Goal: Transaction & Acquisition: Purchase product/service

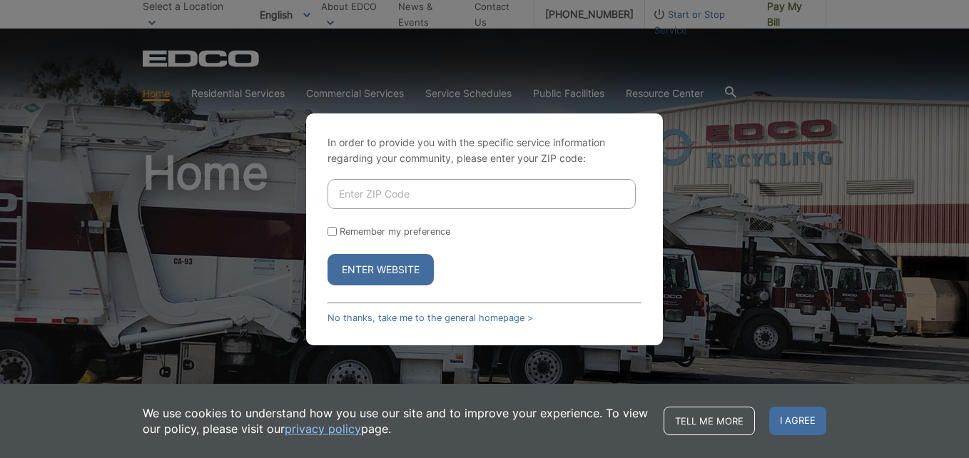
click at [380, 188] on input "Enter ZIP Code" at bounding box center [482, 194] width 308 height 30
type input "92021"
click at [392, 272] on button "Enter Website" at bounding box center [381, 269] width 106 height 31
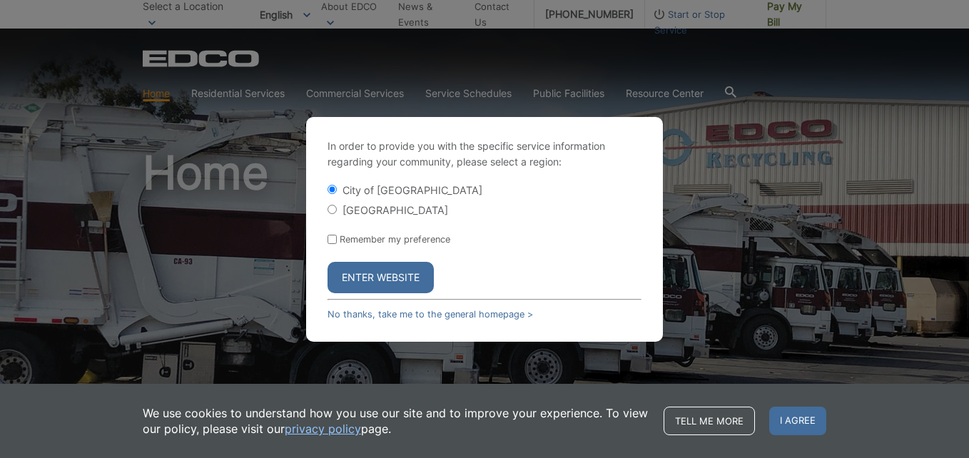
click at [392, 272] on button "Enter Website" at bounding box center [381, 277] width 106 height 31
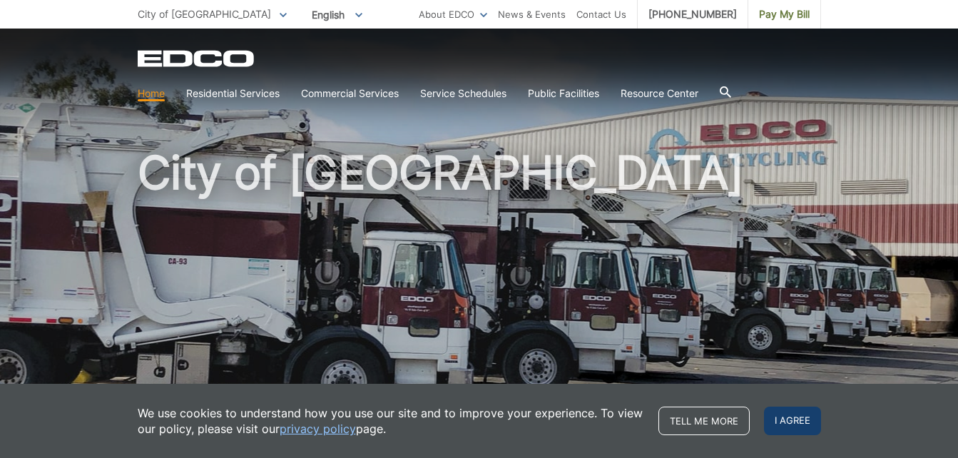
click at [793, 422] on span "I agree" at bounding box center [792, 421] width 57 height 29
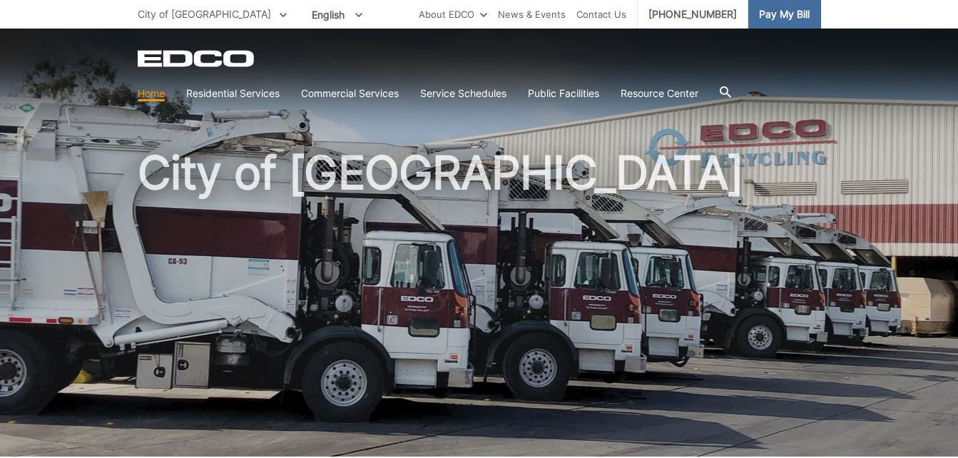
click at [774, 16] on span "Pay My Bill" at bounding box center [784, 14] width 51 height 16
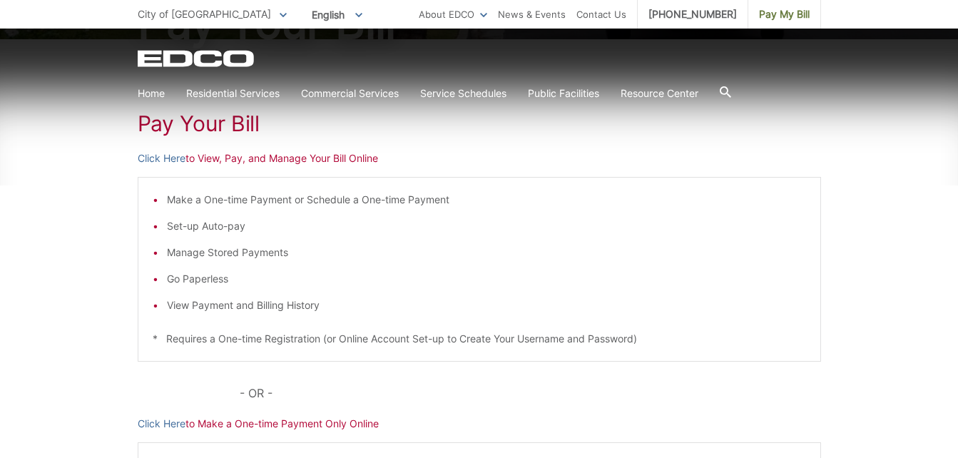
scroll to position [214, 0]
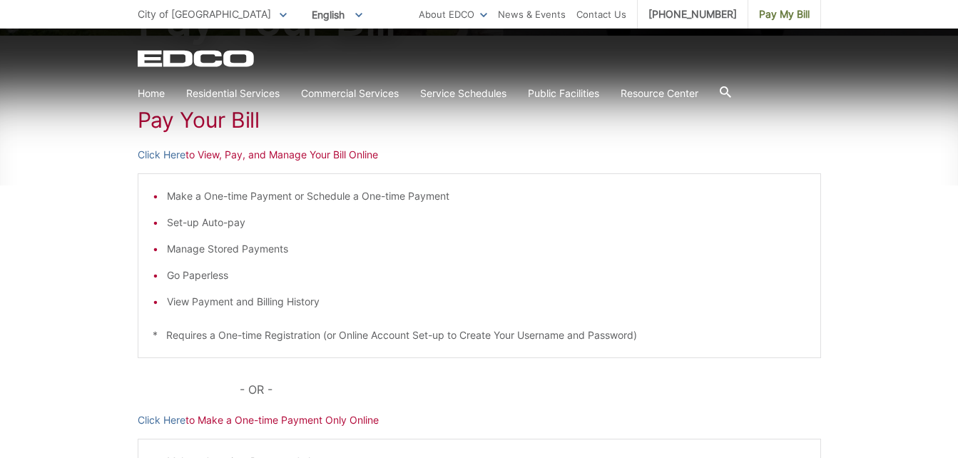
click at [536, 254] on li "Manage Stored Payments" at bounding box center [486, 249] width 639 height 16
click at [162, 421] on link "Click Here" at bounding box center [162, 420] width 48 height 16
